Goal: Information Seeking & Learning: Understand process/instructions

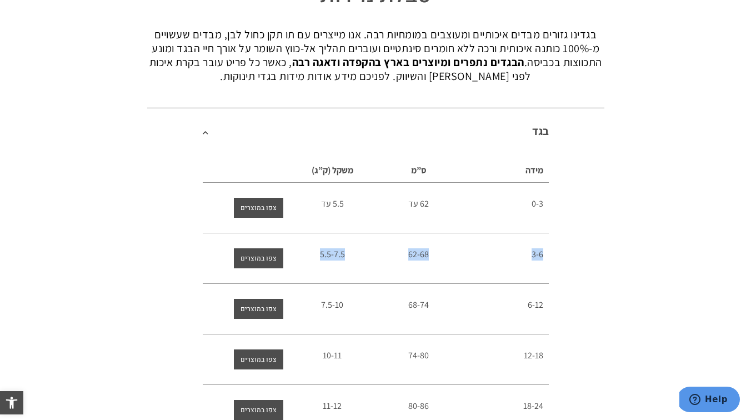
drag, startPoint x: 549, startPoint y: 254, endPoint x: 308, endPoint y: 250, distance: 240.6
click at [308, 250] on div "מידה ס”מ משקל (ק”ג) 0-3 62 עד 5.5 עד 3-6 62-68 5.5-7.5 6-12 68-74 7.5-10 12-18 …" at bounding box center [375, 327] width 457 height 349
click at [319, 258] on div "5.5-7.5" at bounding box center [332, 254] width 76 height 12
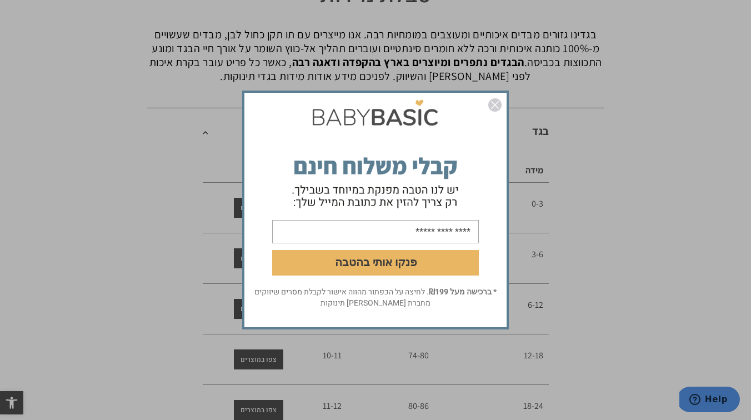
click at [319, 258] on button "פנקו אותי בהטבה" at bounding box center [375, 263] width 207 height 26
click at [496, 108] on img "סגור" at bounding box center [494, 104] width 13 height 13
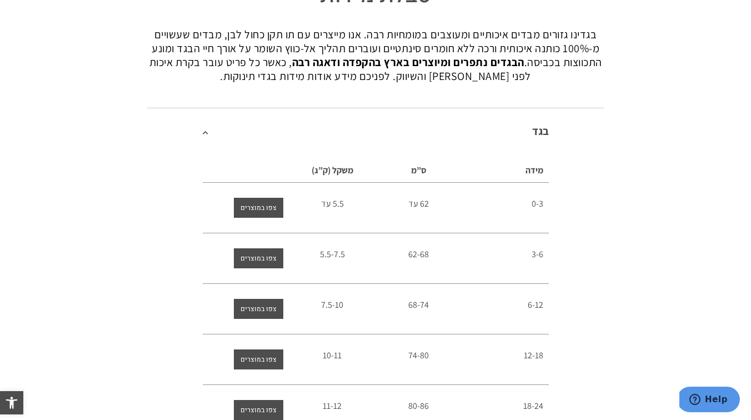
scroll to position [146, 0]
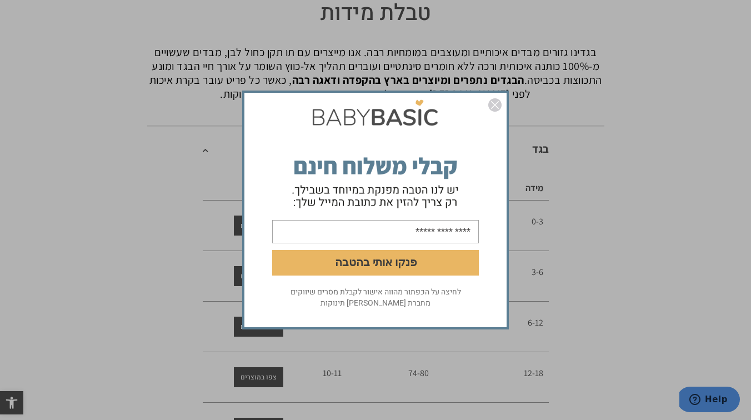
click at [498, 108] on img "סגור" at bounding box center [494, 104] width 13 height 13
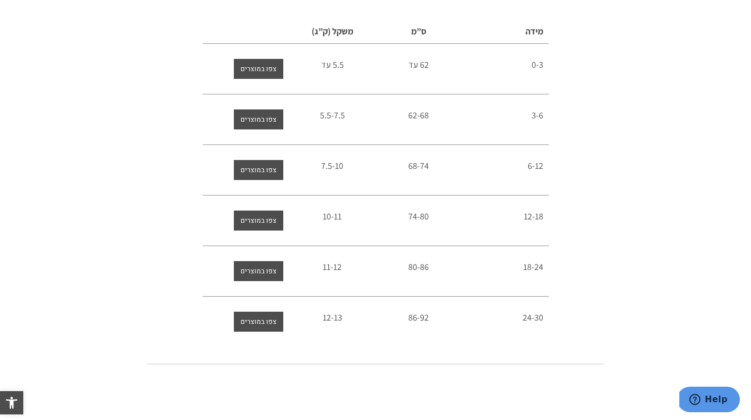
scroll to position [292, 0]
